Goal: Transaction & Acquisition: Book appointment/travel/reservation

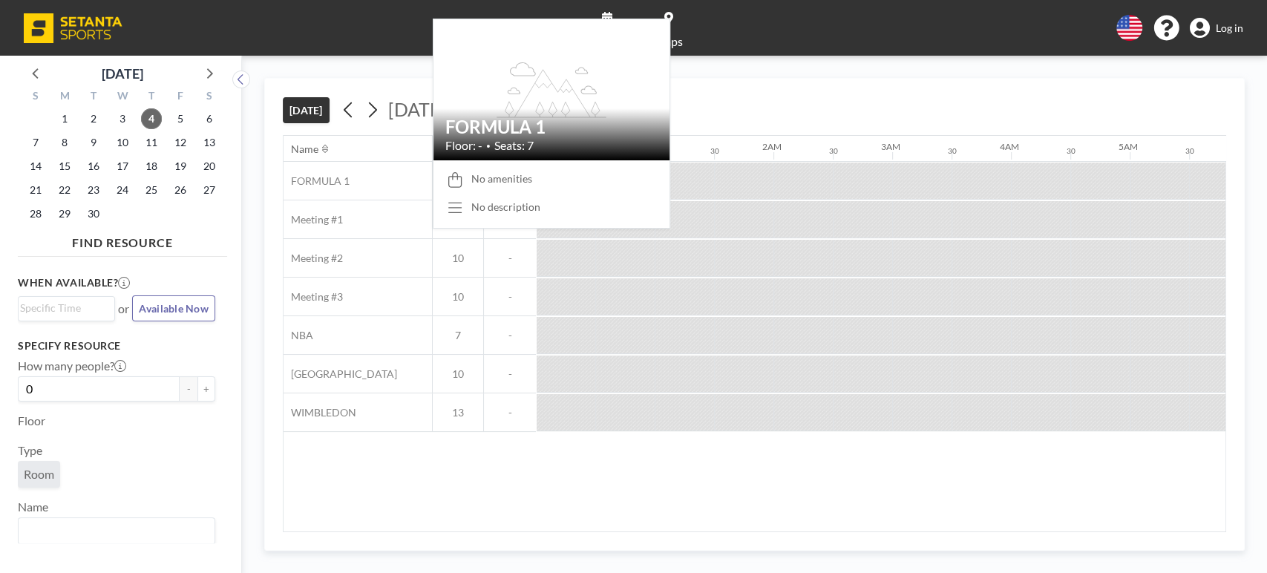
scroll to position [0, 1543]
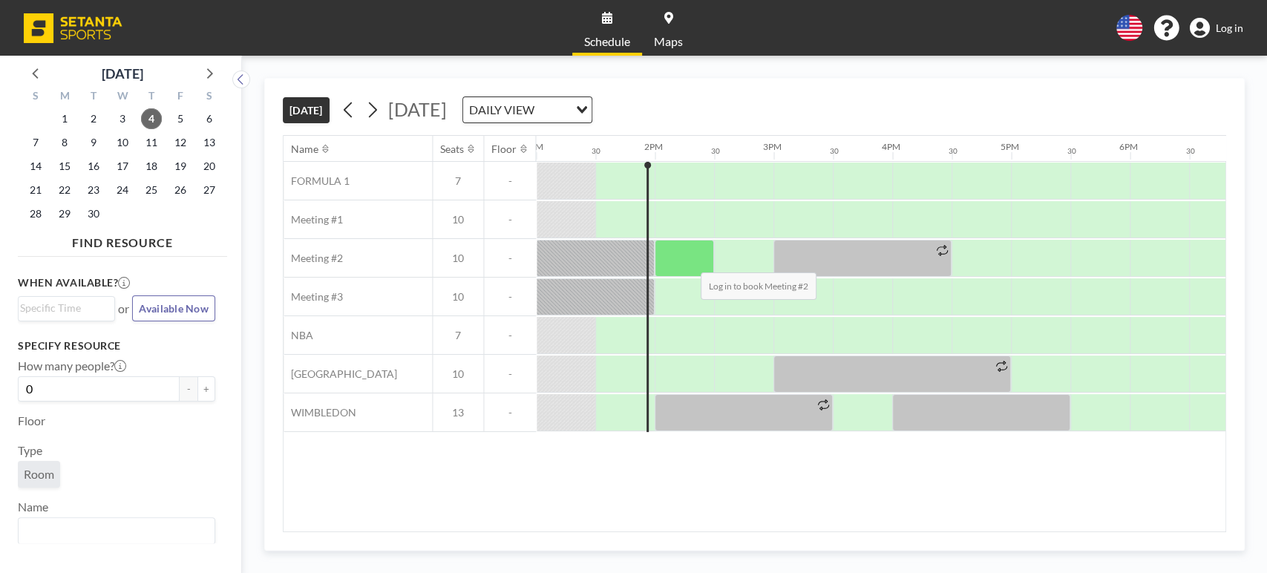
click at [689, 260] on div at bounding box center [684, 258] width 59 height 37
click at [692, 260] on div at bounding box center [684, 258] width 59 height 37
click at [691, 260] on div at bounding box center [684, 258] width 59 height 37
click at [1199, 28] on icon at bounding box center [1200, 28] width 20 height 21
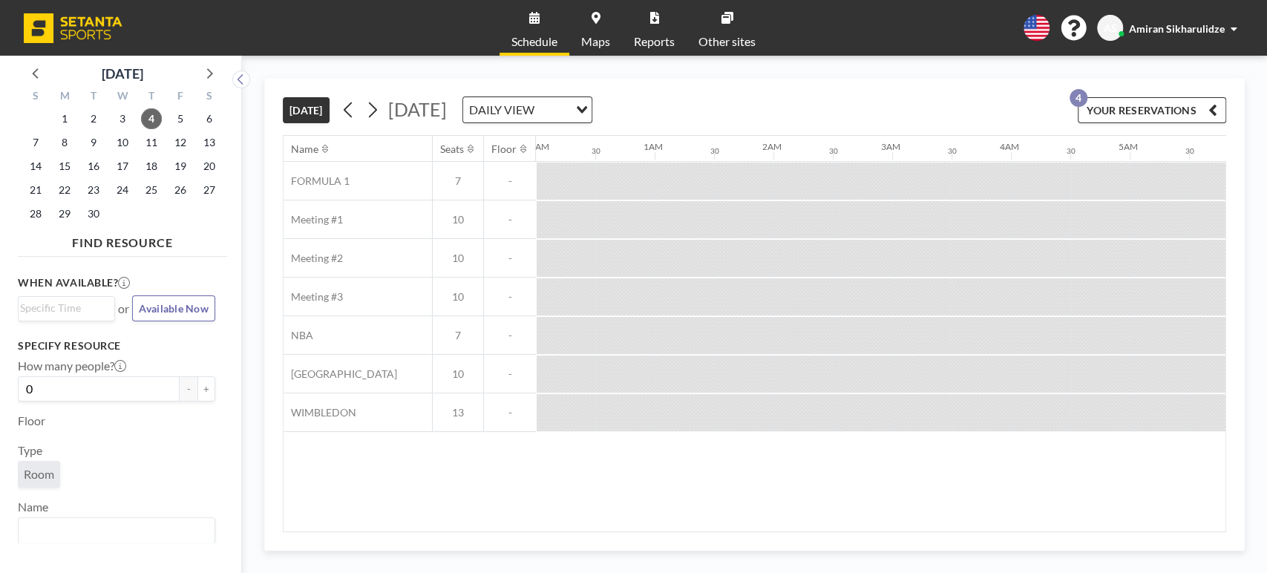
scroll to position [0, 1543]
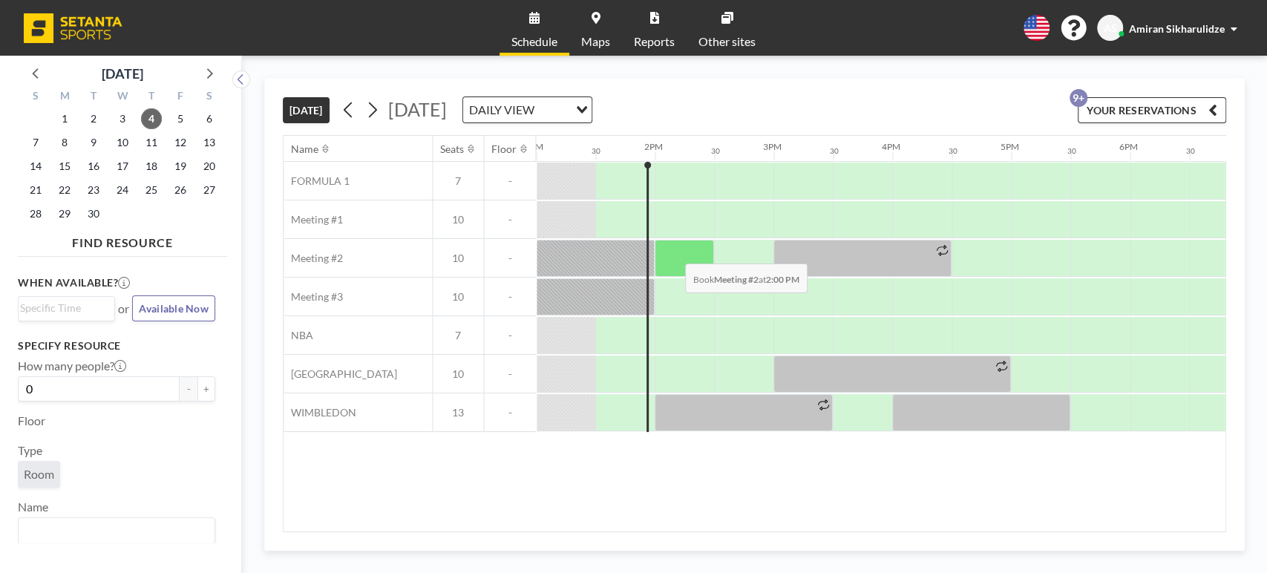
click at [667, 249] on div at bounding box center [684, 258] width 59 height 37
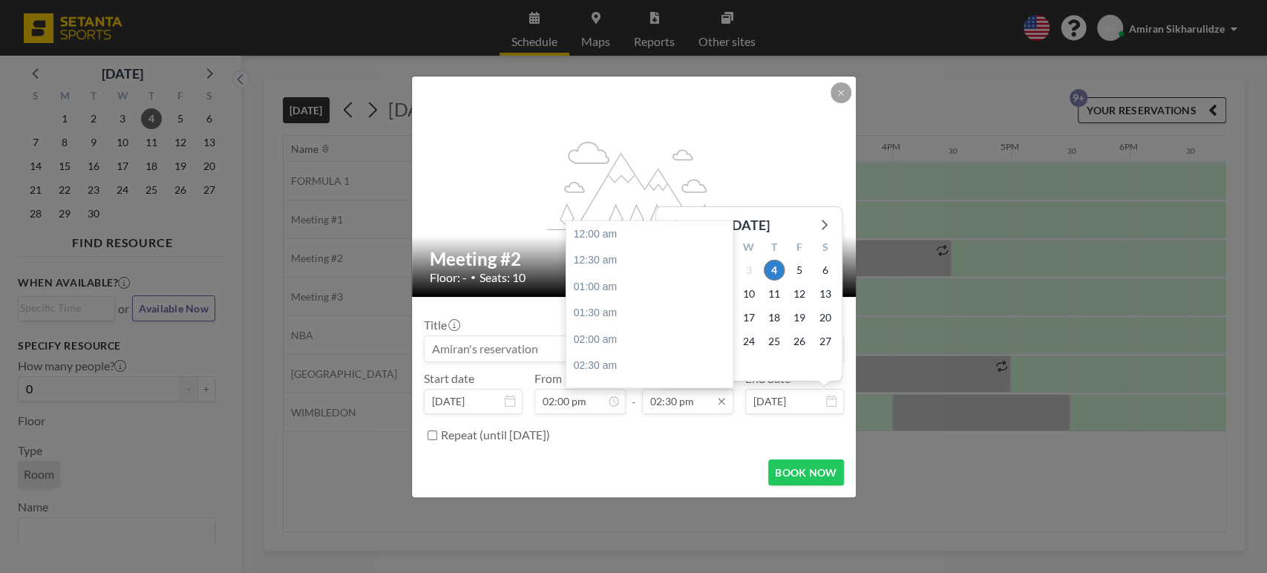
scroll to position [766, 0]
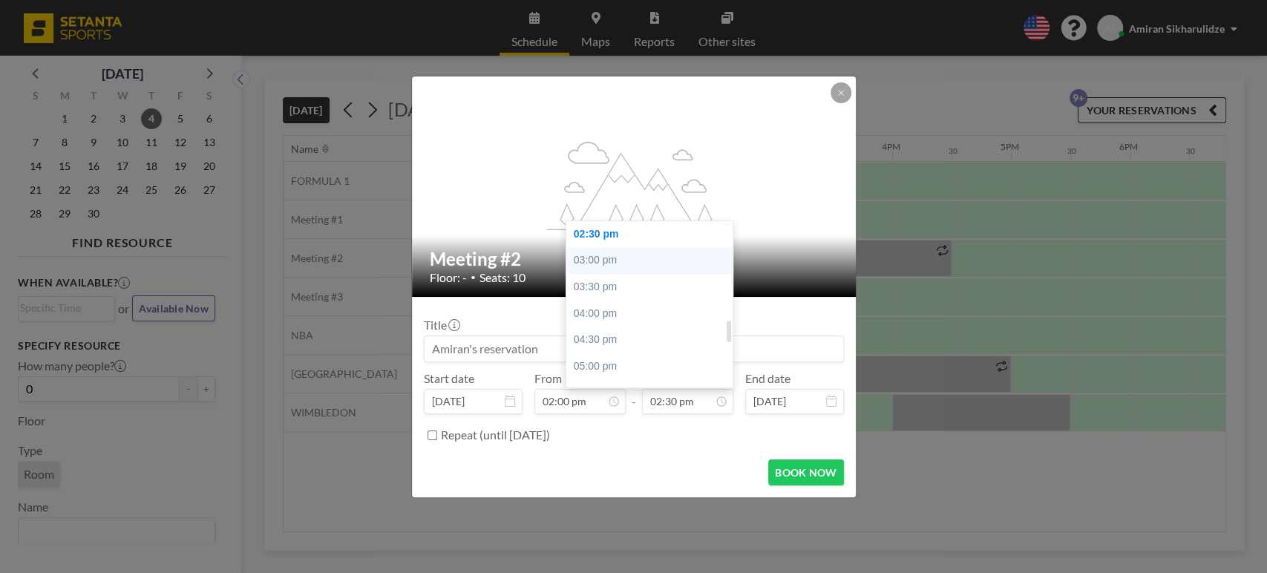
click at [614, 263] on div "03:00 pm" at bounding box center [653, 260] width 175 height 27
type input "03:00 pm"
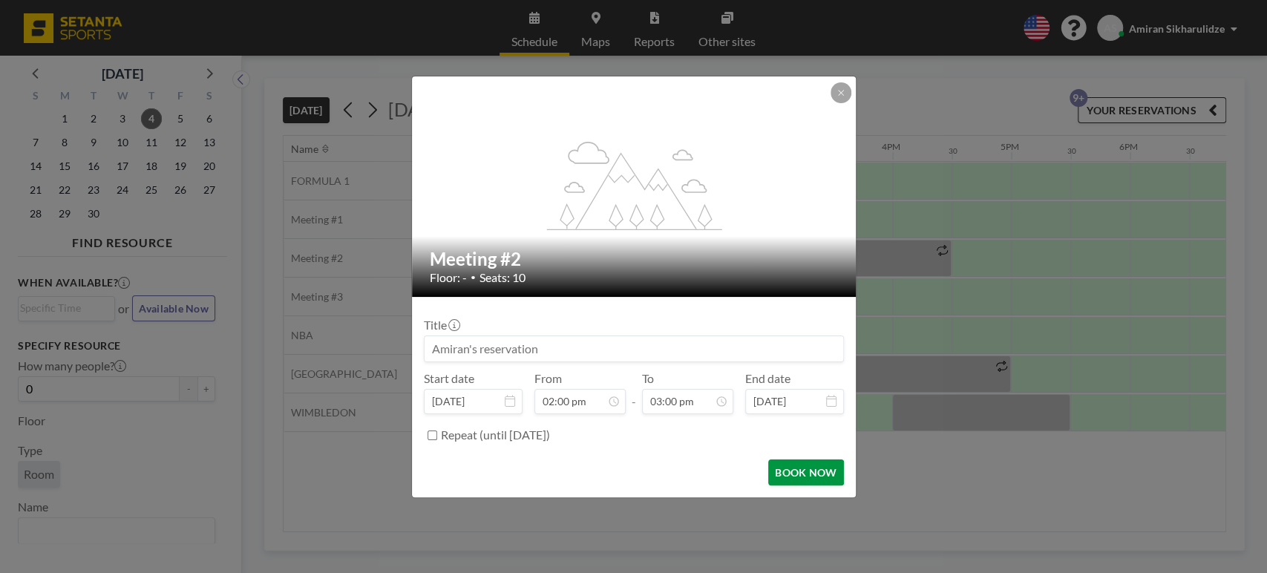
click at [795, 463] on button "BOOK NOW" at bounding box center [805, 472] width 75 height 26
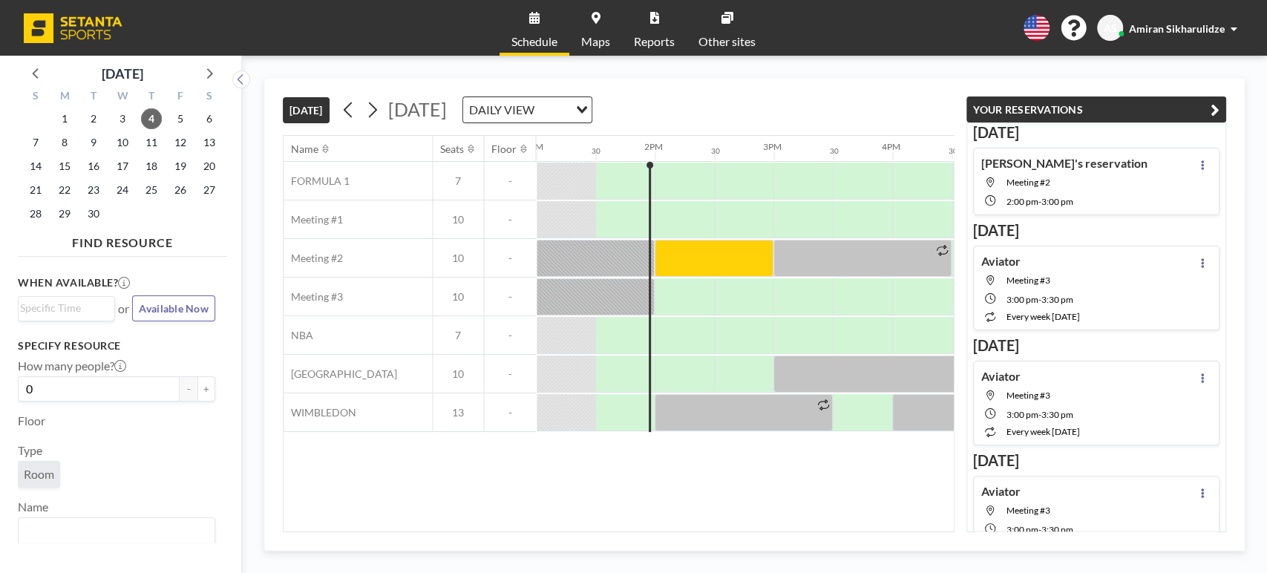
click at [1207, 105] on button "YOUR RESERVATIONS" at bounding box center [1096, 109] width 260 height 26
